Goal: Task Accomplishment & Management: Manage account settings

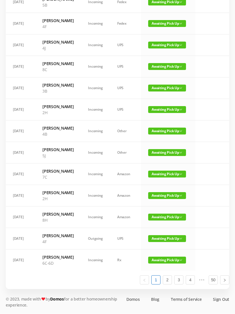
scroll to position [277, 0]
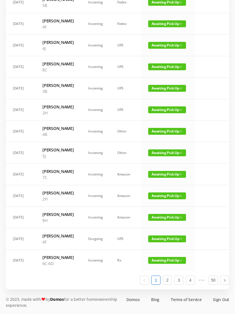
click at [167, 46] on span "Awaiting Pick Up" at bounding box center [167, 45] width 38 height 7
click at [164, 106] on link "Picked Up" at bounding box center [163, 110] width 37 height 9
click at [168, 285] on link "2" at bounding box center [167, 280] width 9 height 9
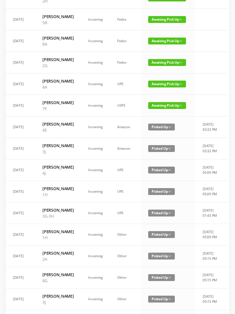
scroll to position [0, 0]
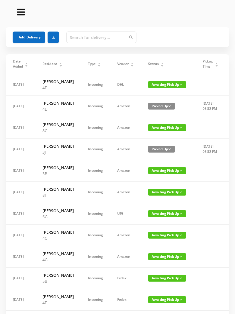
click at [162, 64] on div "Status" at bounding box center [156, 63] width 16 height 5
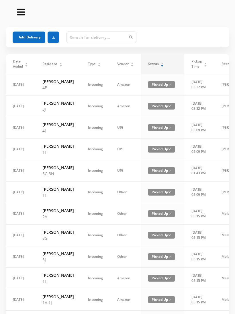
click at [162, 63] on div "Status" at bounding box center [156, 63] width 16 height 5
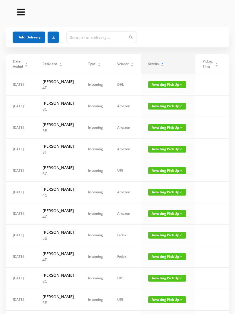
click at [32, 35] on button "Add Delivery" at bounding box center [29, 37] width 33 height 11
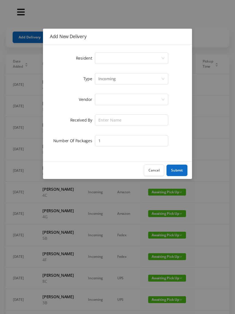
click at [161, 55] on div "Select a person" at bounding box center [129, 58] width 63 height 11
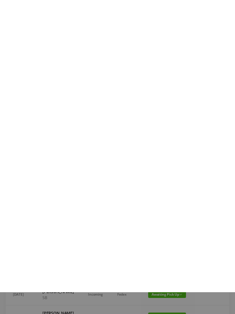
scroll to position [297, 0]
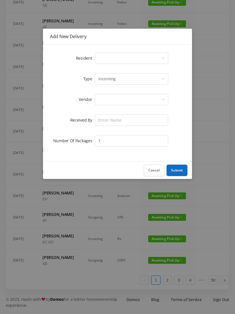
click at [163, 53] on div "Select a person" at bounding box center [131, 58] width 73 height 11
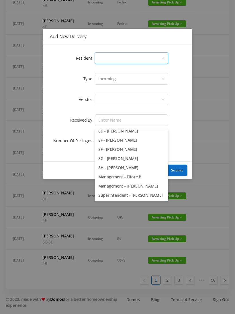
scroll to position [812, 0]
click at [125, 154] on li "8G - Emily Tetzlaff" at bounding box center [131, 158] width 73 height 9
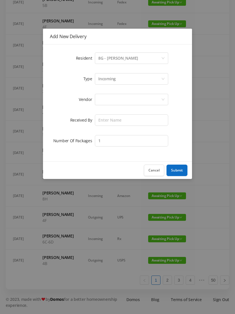
click at [133, 98] on div at bounding box center [129, 99] width 63 height 11
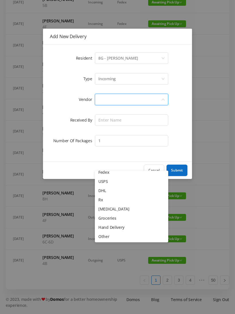
scroll to position [22, 0]
click at [110, 232] on li "Other" at bounding box center [131, 236] width 73 height 9
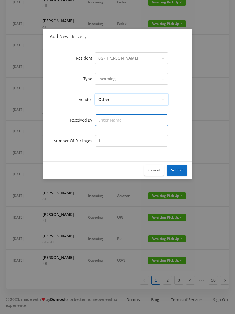
click at [124, 119] on input "text" at bounding box center [131, 119] width 73 height 11
type input "V"
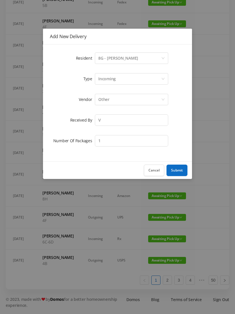
click at [120, 226] on div "Add New Delivery Resident Select a person 8G - Emily Tetzlaff Type Incoming Ven…" at bounding box center [117, 157] width 235 height 314
click at [131, 117] on input "V" at bounding box center [131, 119] width 73 height 11
type input "[PERSON_NAME]"
click at [178, 170] on button "Submit" at bounding box center [177, 170] width 21 height 11
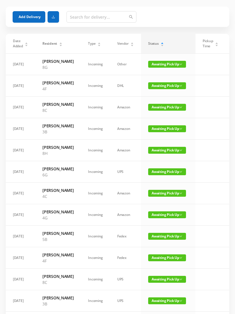
scroll to position [21, 0]
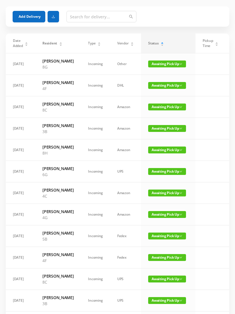
click at [163, 197] on span "Awaiting Pick Up" at bounding box center [167, 193] width 38 height 7
click at [159, 252] on link "Picked Up" at bounding box center [161, 252] width 37 height 9
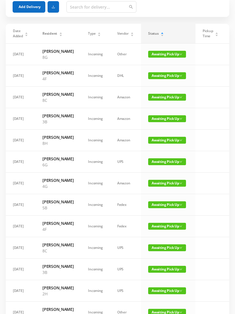
scroll to position [31, 0]
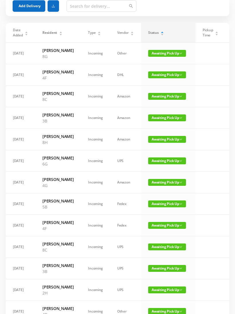
click at [166, 78] on span "Awaiting Pick Up" at bounding box center [167, 74] width 38 height 7
click at [163, 104] on link "Picked Up" at bounding box center [161, 104] width 37 height 9
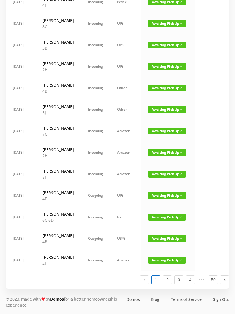
scroll to position [337, 0]
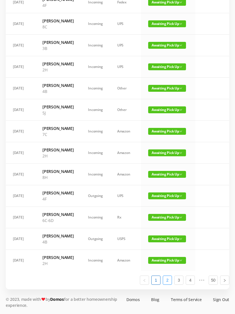
click at [168, 285] on link "2" at bounding box center [167, 280] width 9 height 9
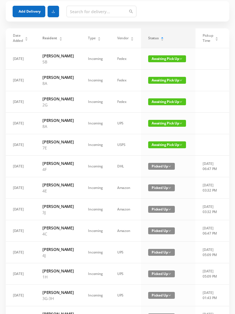
scroll to position [0, 0]
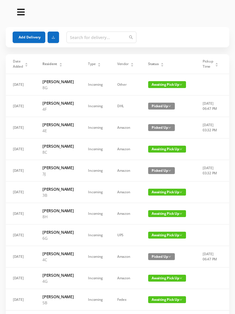
click at [161, 65] on icon "icon: caret-down" at bounding box center [162, 65] width 2 height 1
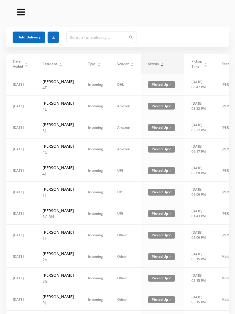
click at [163, 64] on div "Status" at bounding box center [156, 63] width 16 height 5
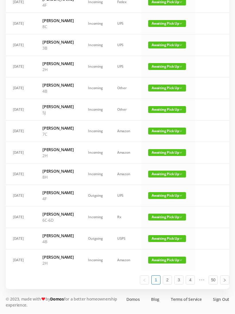
scroll to position [257, 0]
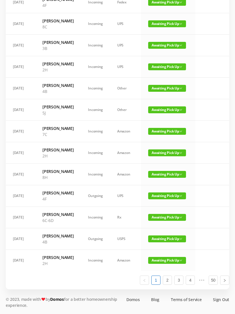
click at [171, 113] on span "Awaiting Pick Up" at bounding box center [167, 109] width 38 height 7
click at [160, 195] on link "Picked Up" at bounding box center [161, 199] width 37 height 9
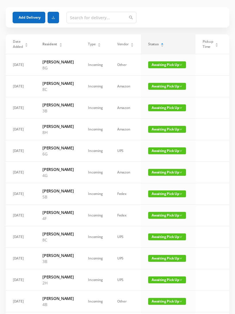
scroll to position [0, 0]
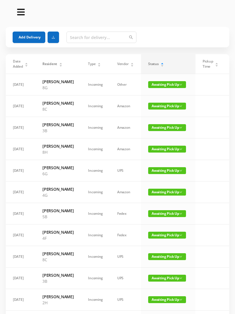
click at [168, 153] on span "Awaiting Pick Up" at bounding box center [167, 149] width 38 height 7
click at [163, 190] on link "Picked Up" at bounding box center [161, 190] width 37 height 9
click at [1, 278] on section "Add Delivery Date Added Resident Type Vendor Status Pickup Time Received By Pac…" at bounding box center [117, 273] width 235 height 547
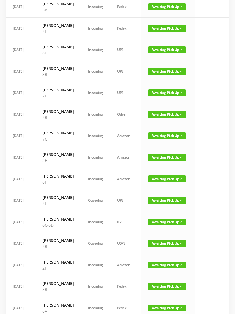
scroll to position [185, 0]
click at [169, 183] on span "Awaiting Pick Up" at bounding box center [167, 179] width 38 height 7
click at [160, 275] on link "Picked Up" at bounding box center [161, 274] width 37 height 9
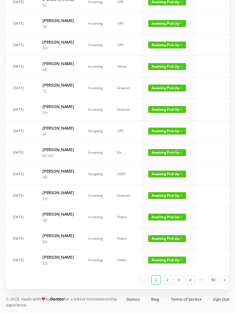
scroll to position [331, 0]
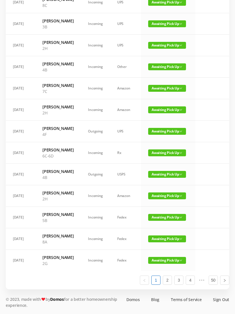
click at [167, 242] on span "Awaiting Pick Up" at bounding box center [167, 239] width 38 height 7
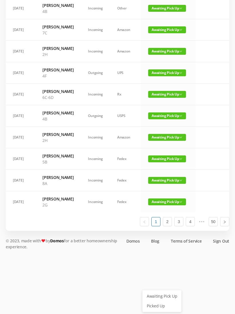
click at [160, 302] on link "Picked Up" at bounding box center [161, 306] width 37 height 9
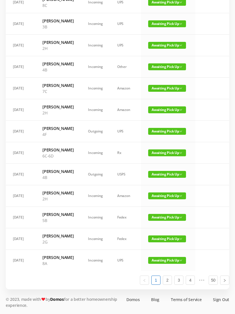
click at [170, 264] on span "Awaiting Pick Up" at bounding box center [167, 260] width 38 height 7
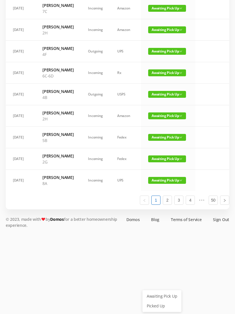
click at [162, 302] on link "Picked Up" at bounding box center [161, 306] width 37 height 9
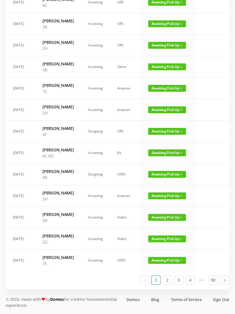
click at [168, 264] on span "Awaiting Pick Up" at bounding box center [167, 260] width 38 height 7
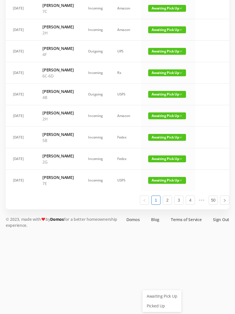
click at [163, 302] on link "Picked Up" at bounding box center [161, 306] width 37 height 9
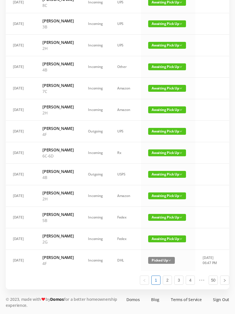
scroll to position [0, 0]
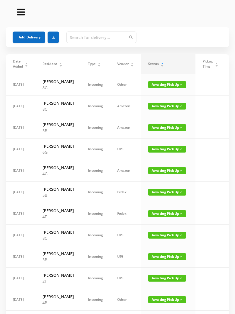
click at [38, 36] on button "Add Delivery" at bounding box center [29, 37] width 33 height 11
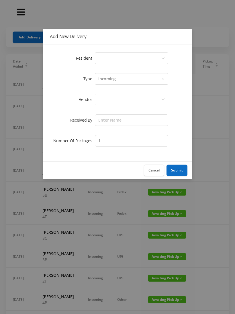
click at [213, 24] on div "Add New Delivery Resident Select a person Type Incoming Vendor Received By Numb…" at bounding box center [117, 157] width 235 height 314
click at [158, 169] on button "Cancel" at bounding box center [154, 170] width 20 height 11
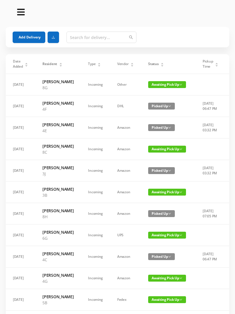
click at [32, 35] on button "Add Delivery" at bounding box center [29, 37] width 33 height 11
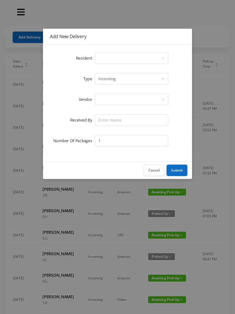
click at [162, 57] on icon "icon: down" at bounding box center [163, 58] width 3 height 3
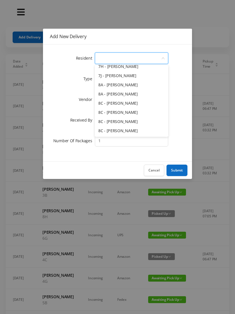
scroll to position [739, 0]
click at [156, 170] on button "Cancel" at bounding box center [154, 170] width 20 height 11
